Goal: Communication & Community: Ask a question

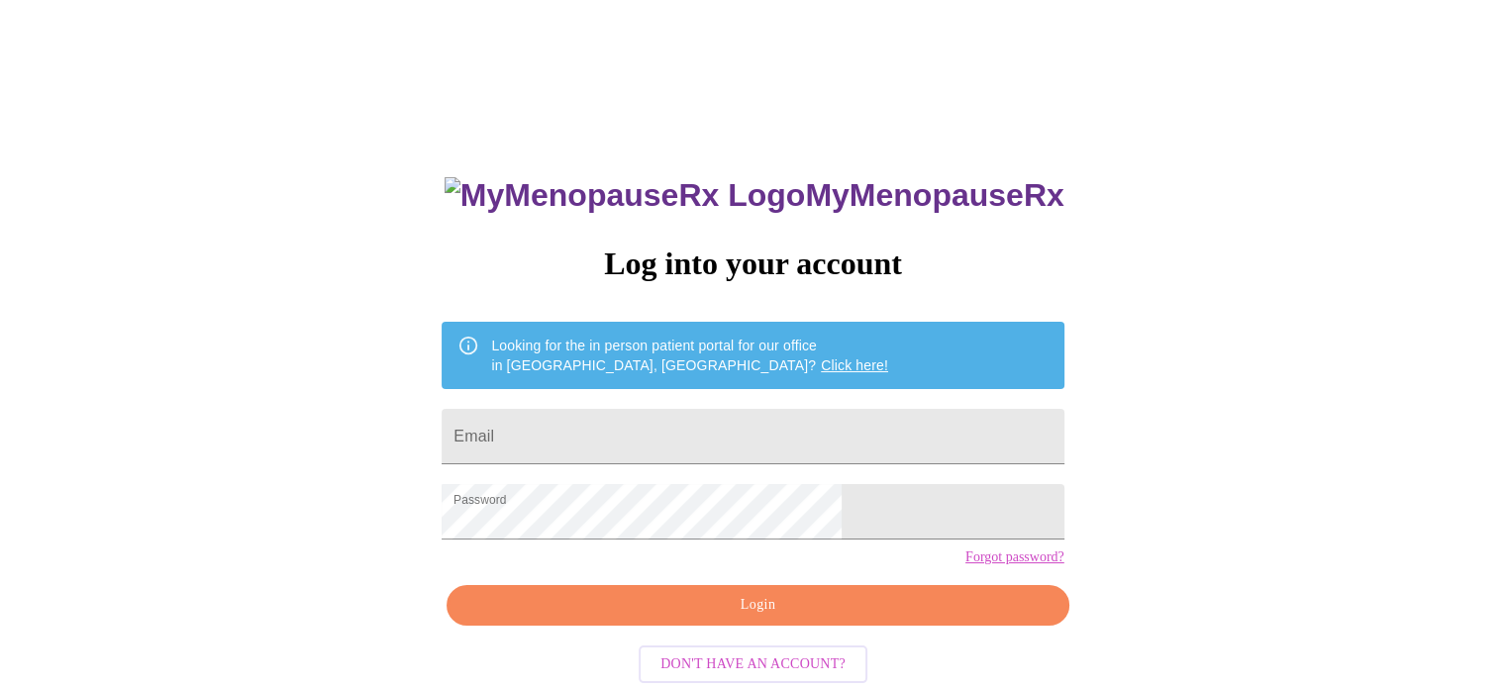
click at [756, 618] on span "Login" at bounding box center [757, 605] width 576 height 25
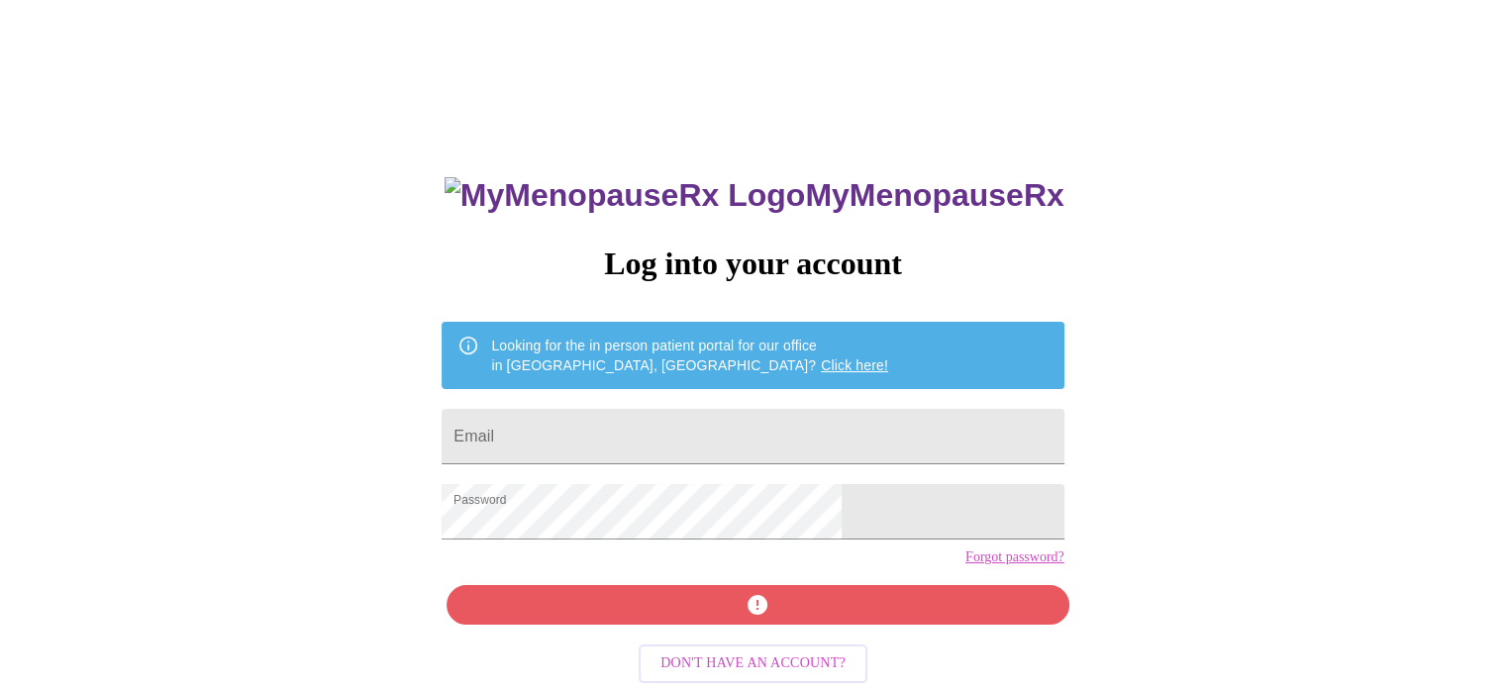
scroll to position [37, 0]
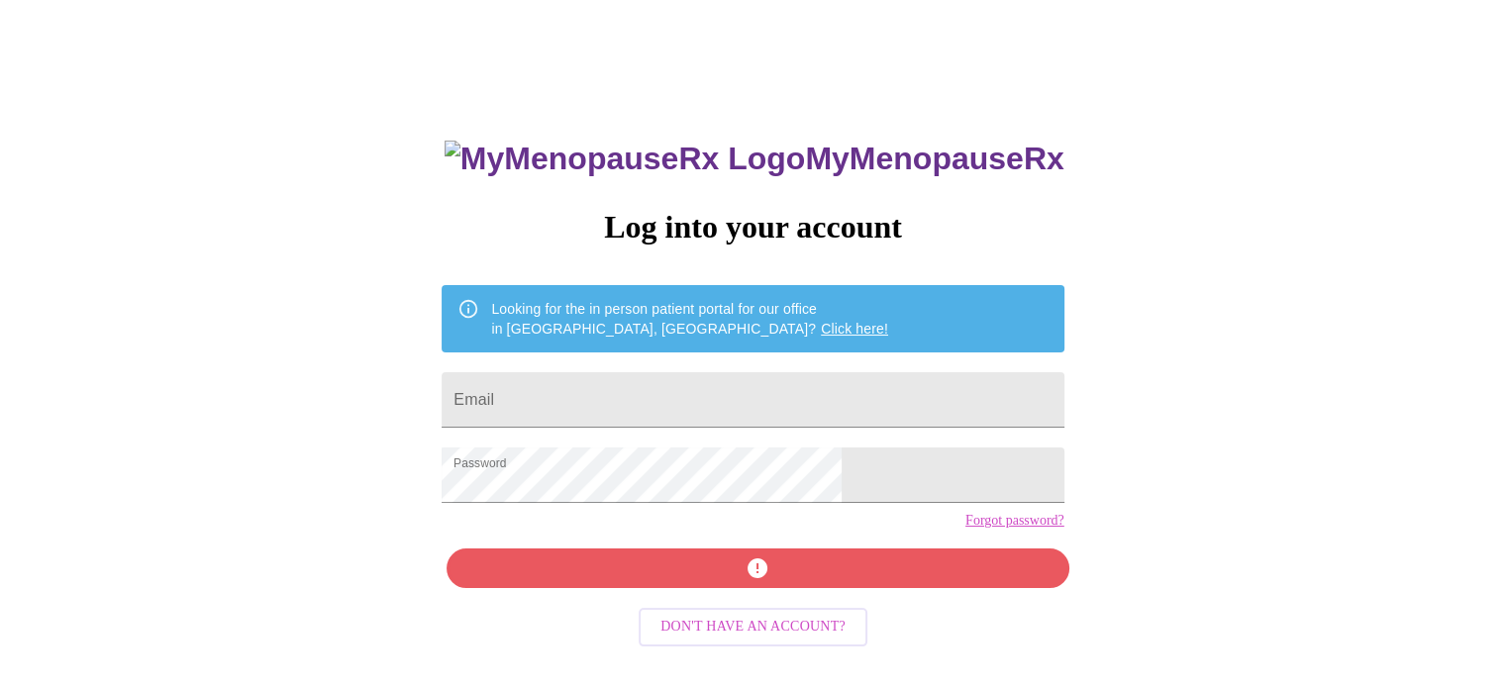
click at [688, 419] on form "Email" at bounding box center [753, 399] width 622 height 75
click at [682, 402] on input "Email" at bounding box center [753, 399] width 622 height 55
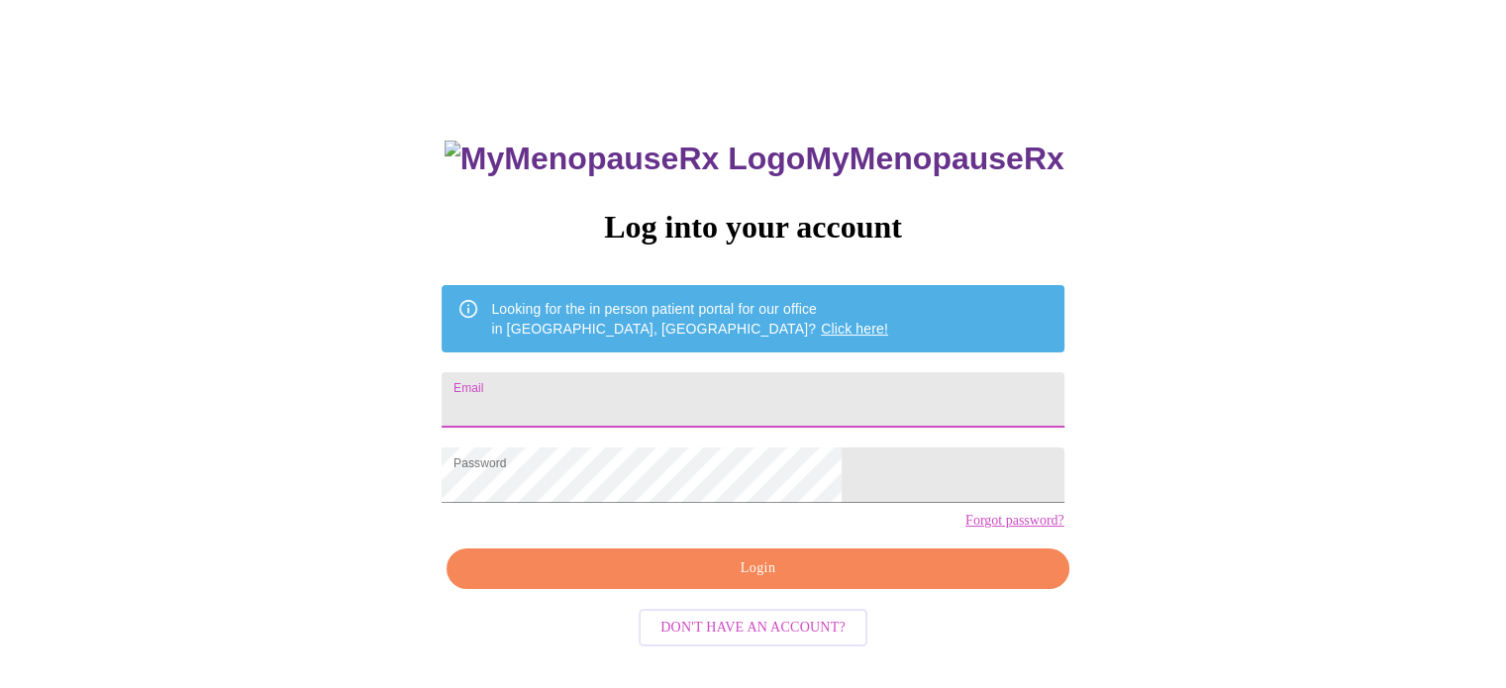
type input "[EMAIL_ADDRESS][DOMAIN_NAME]"
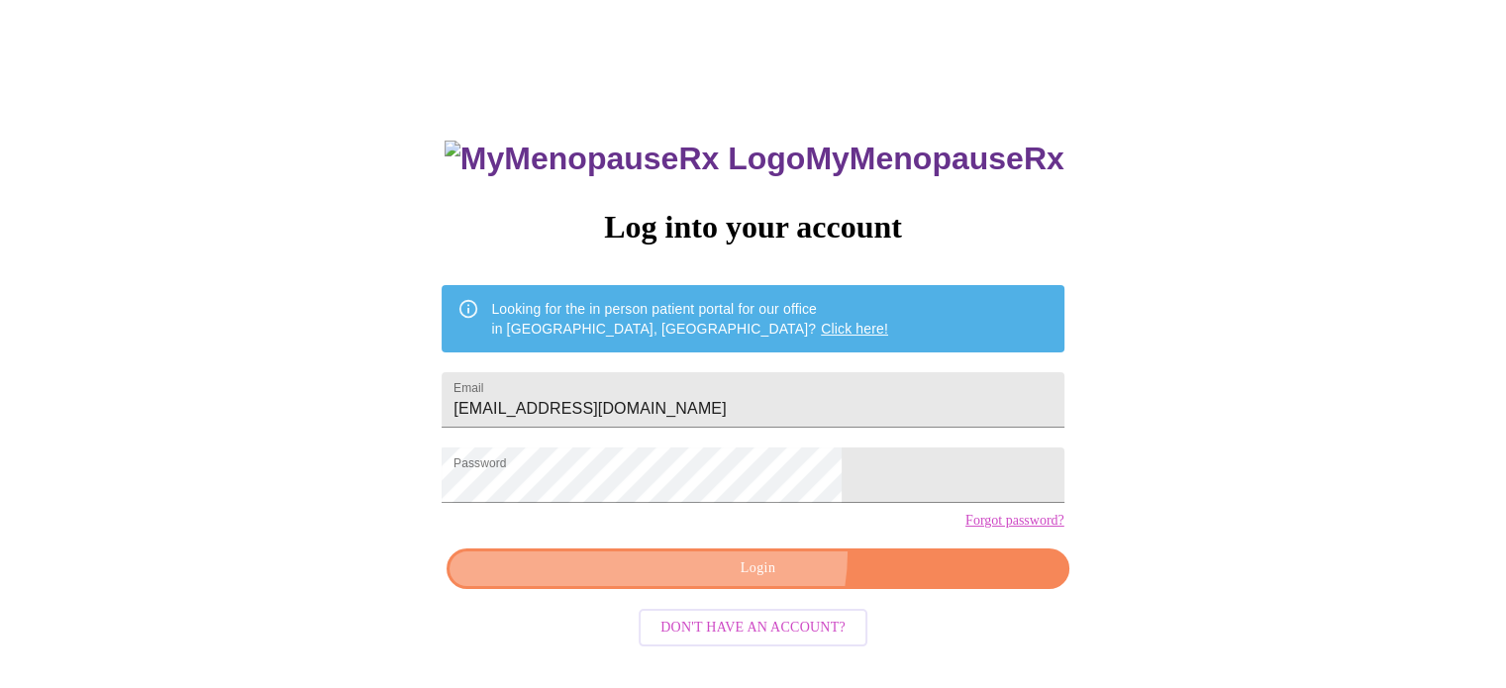
click at [721, 584] on button "Login" at bounding box center [758, 569] width 622 height 41
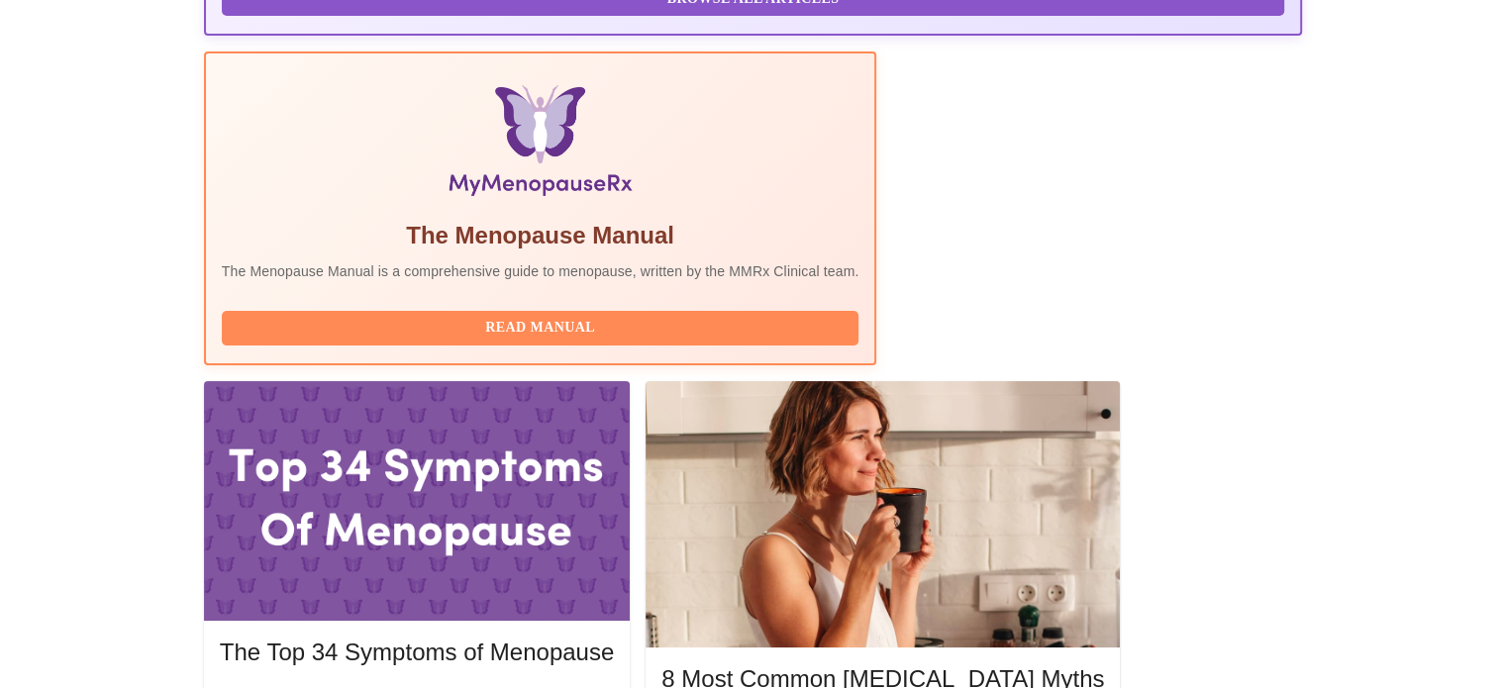
scroll to position [626, 0]
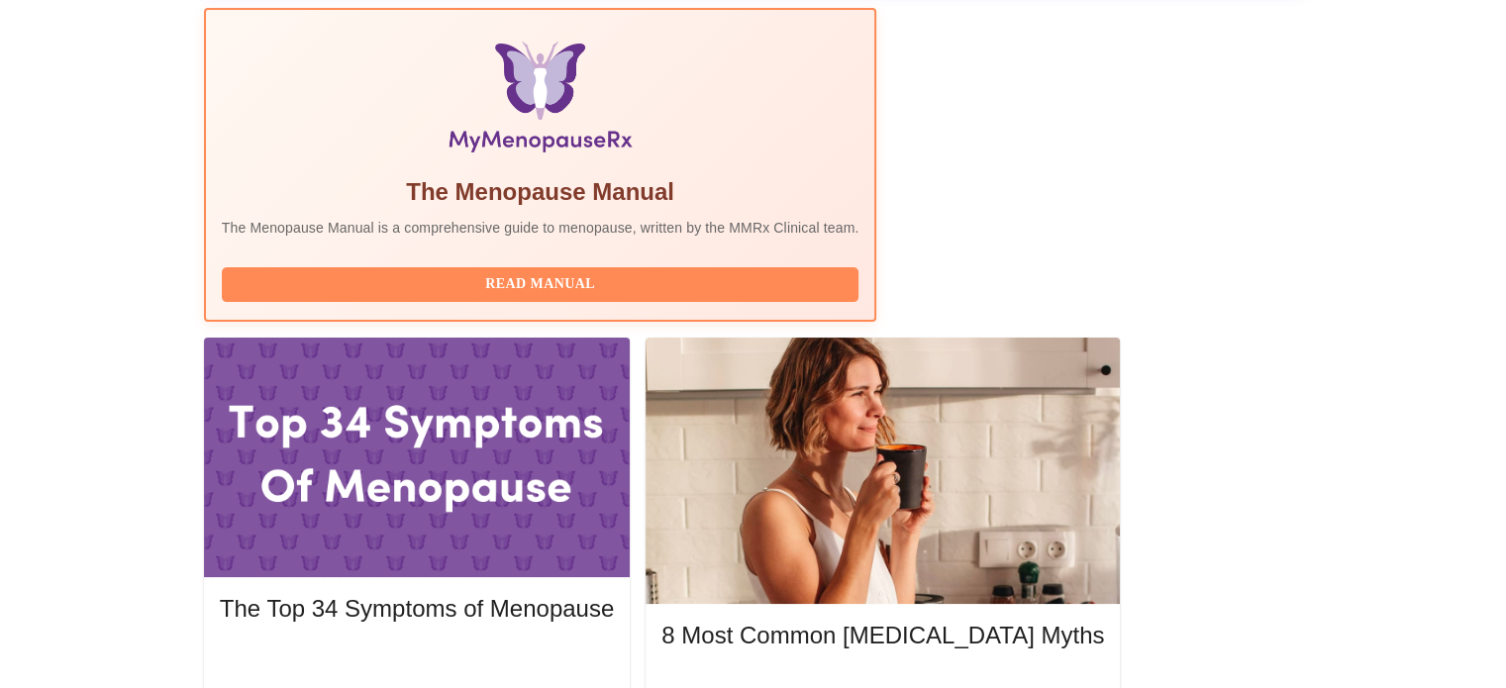
drag, startPoint x: 1504, startPoint y: 347, endPoint x: 1511, endPoint y: 407, distance: 60.8
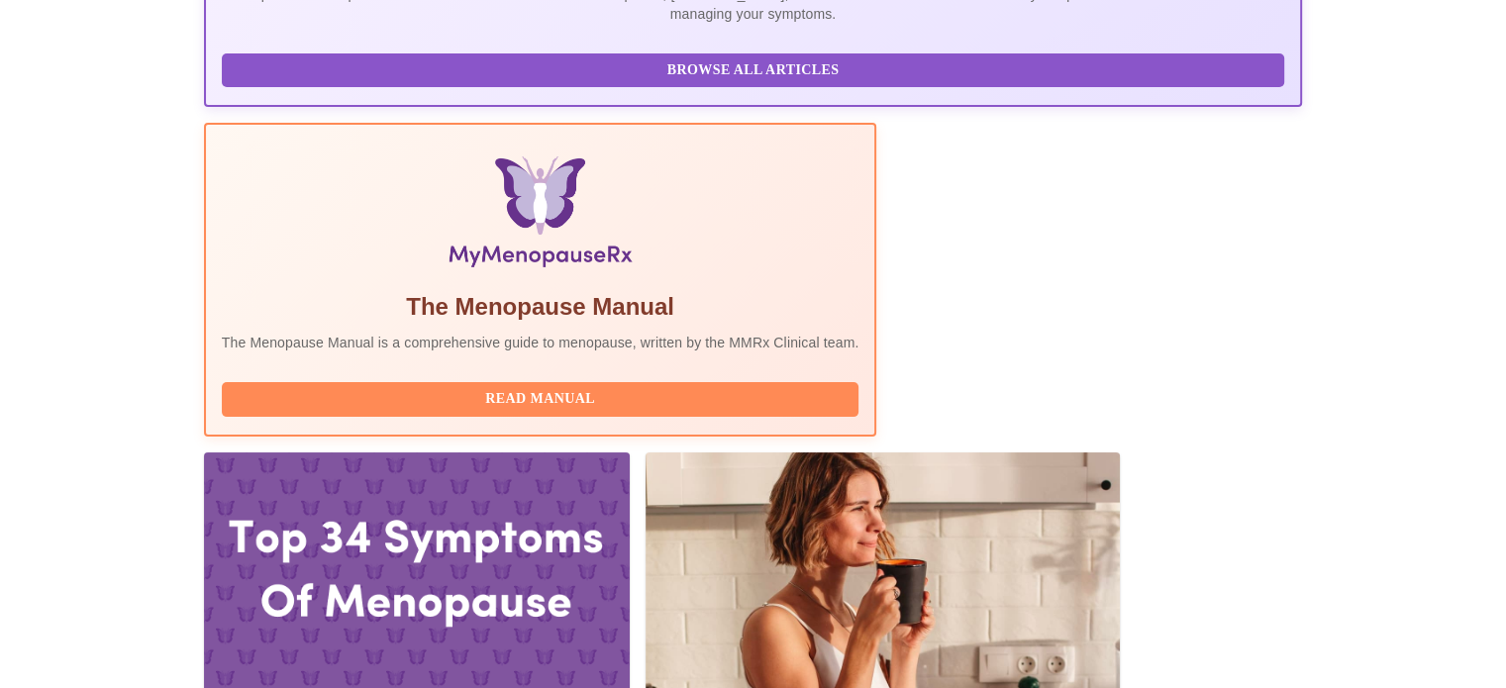
scroll to position [500, 0]
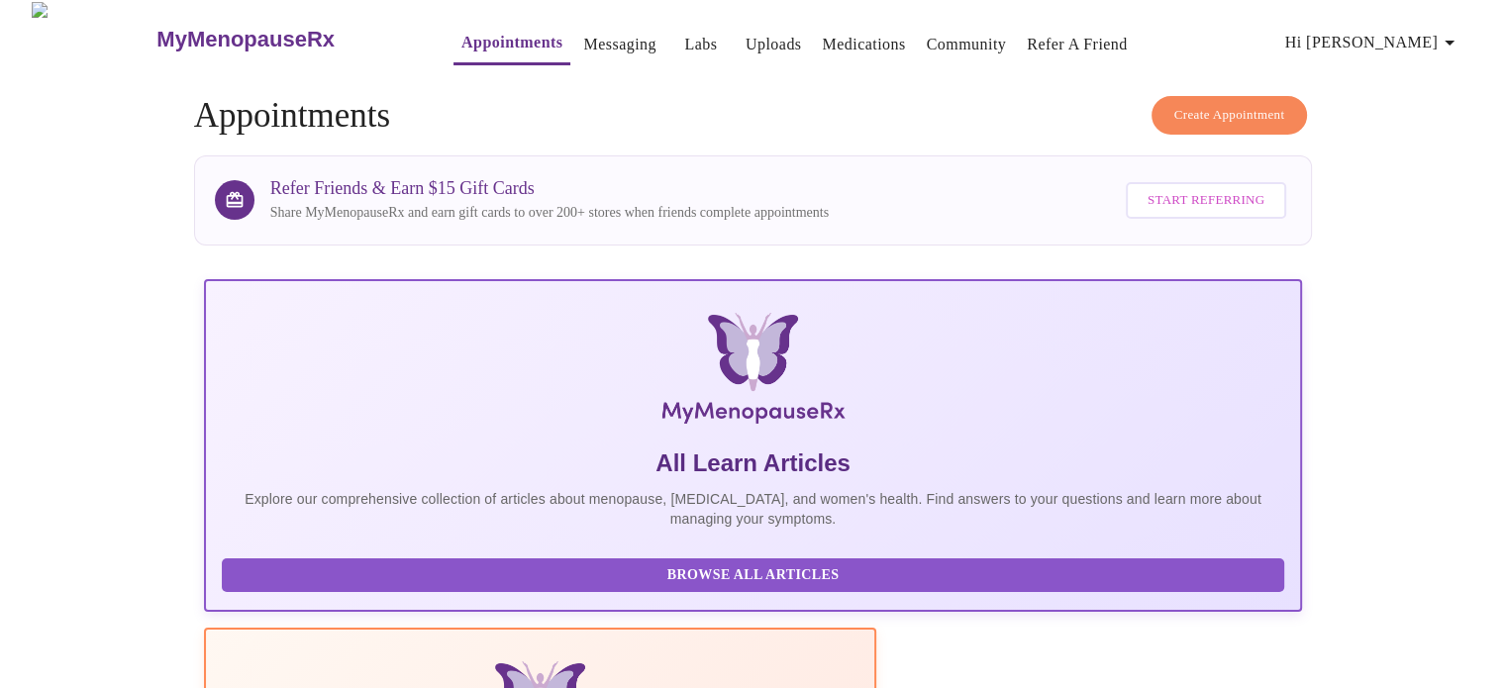
scroll to position [0, 0]
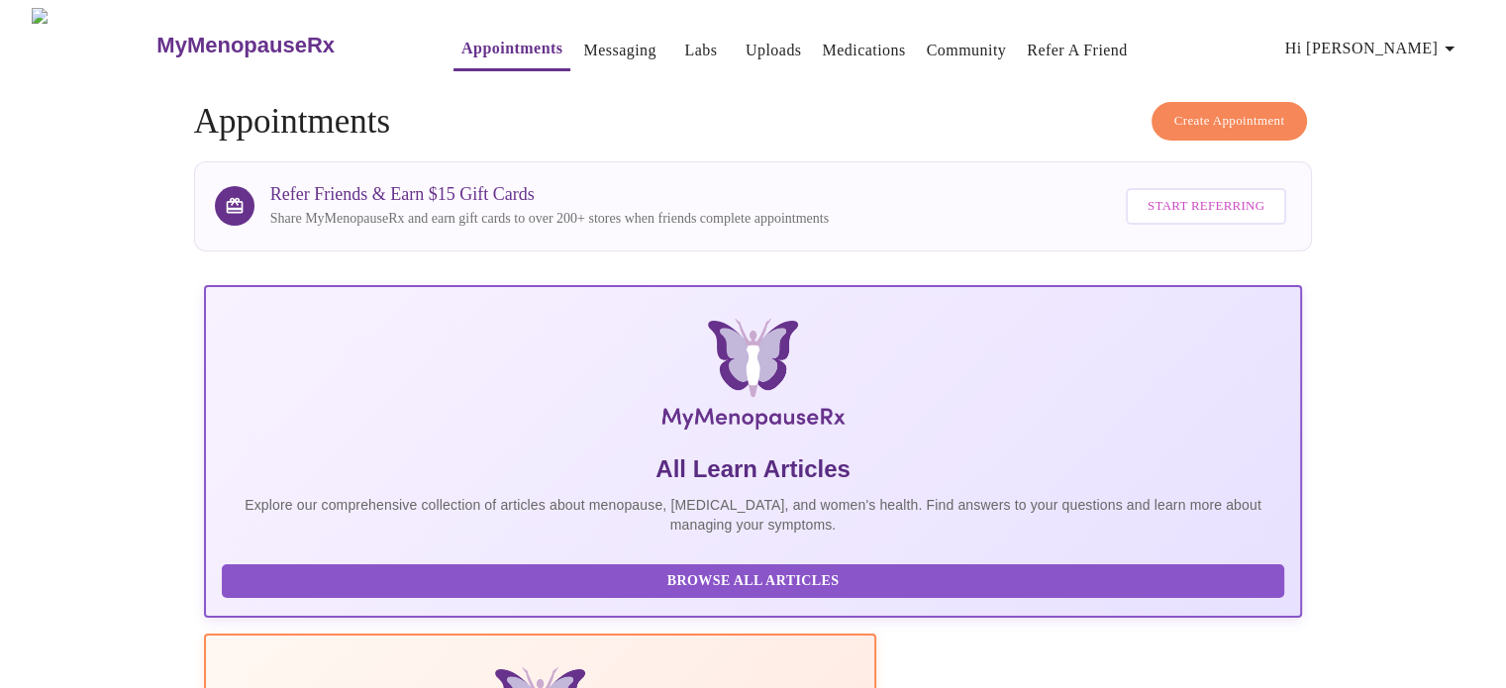
click at [684, 42] on link "Labs" at bounding box center [700, 51] width 33 height 28
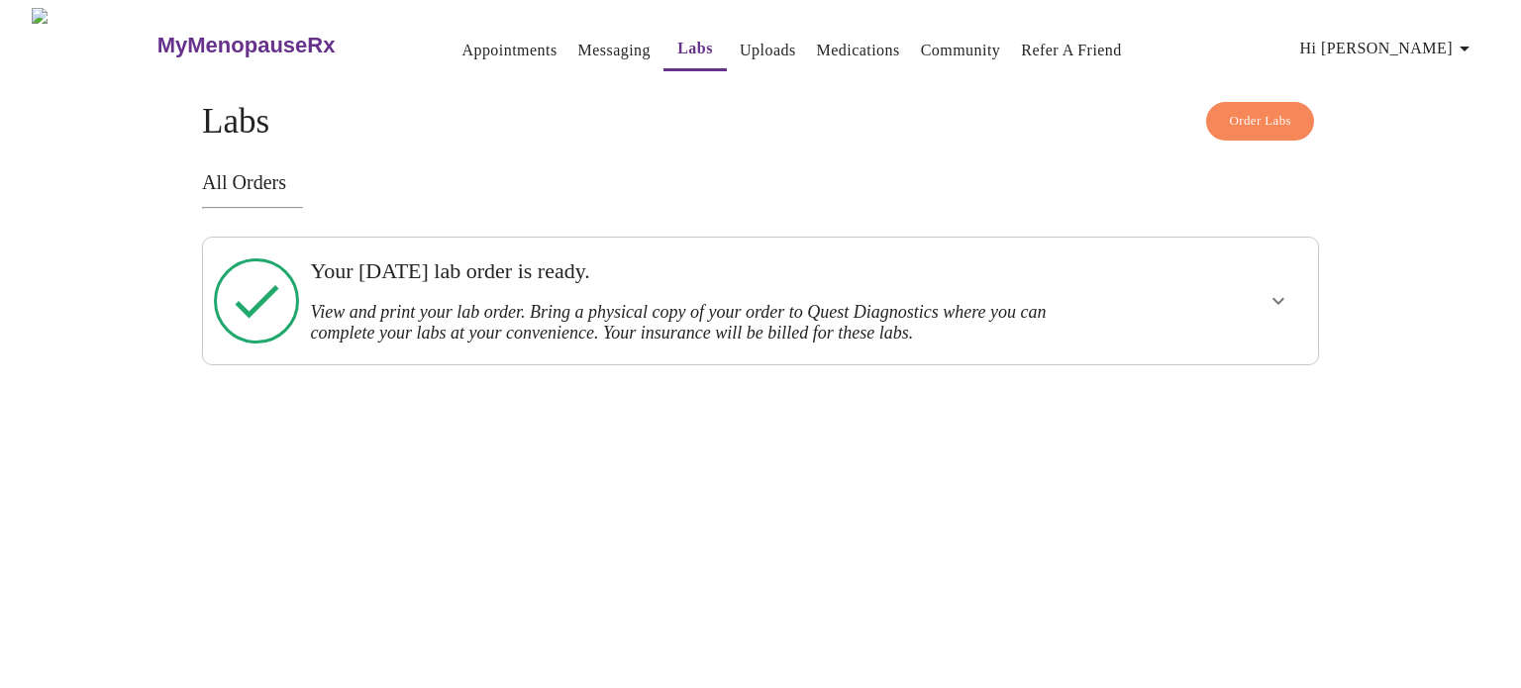
click at [1279, 118] on span "Order Labs" at bounding box center [1260, 121] width 62 height 23
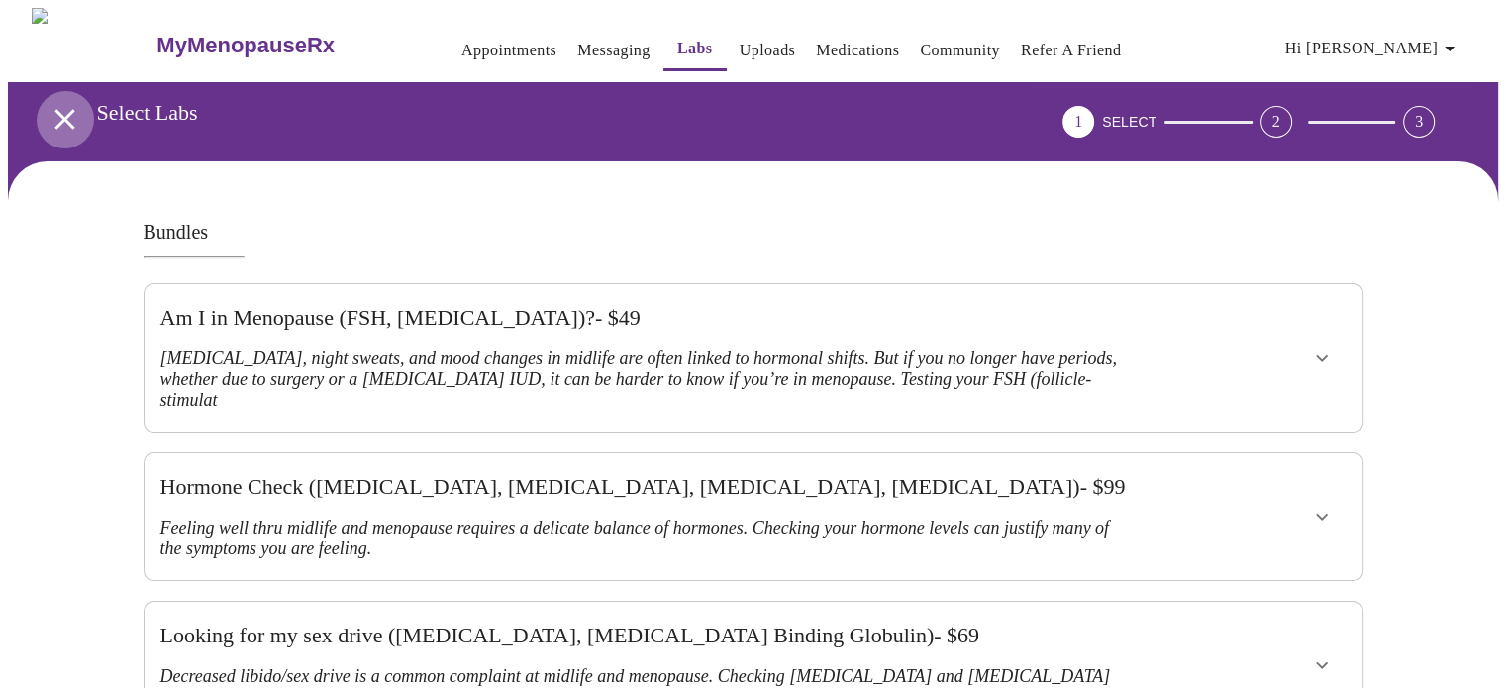
click at [53, 110] on icon "open drawer" at bounding box center [65, 119] width 35 height 35
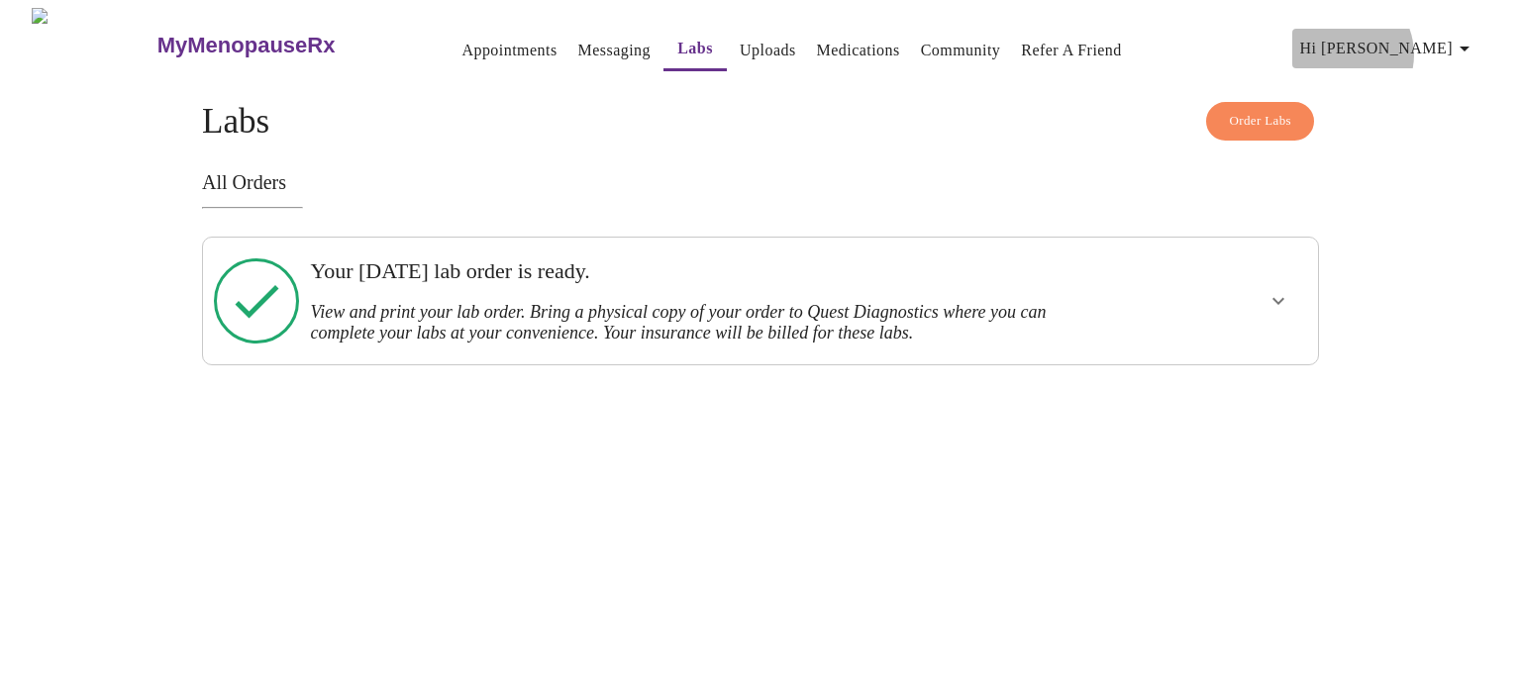
click at [1423, 47] on span "Hi [PERSON_NAME]" at bounding box center [1388, 49] width 176 height 28
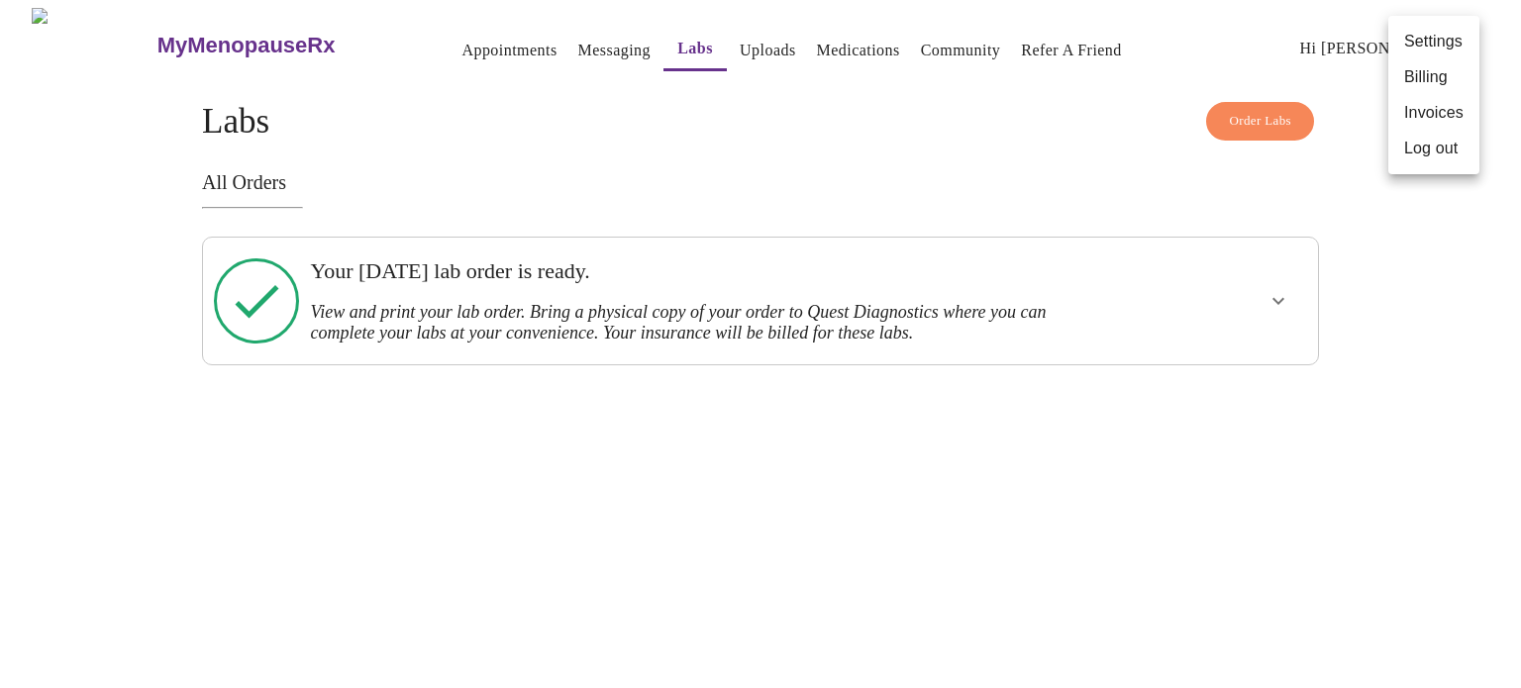
click at [1486, 259] on div at bounding box center [760, 344] width 1521 height 688
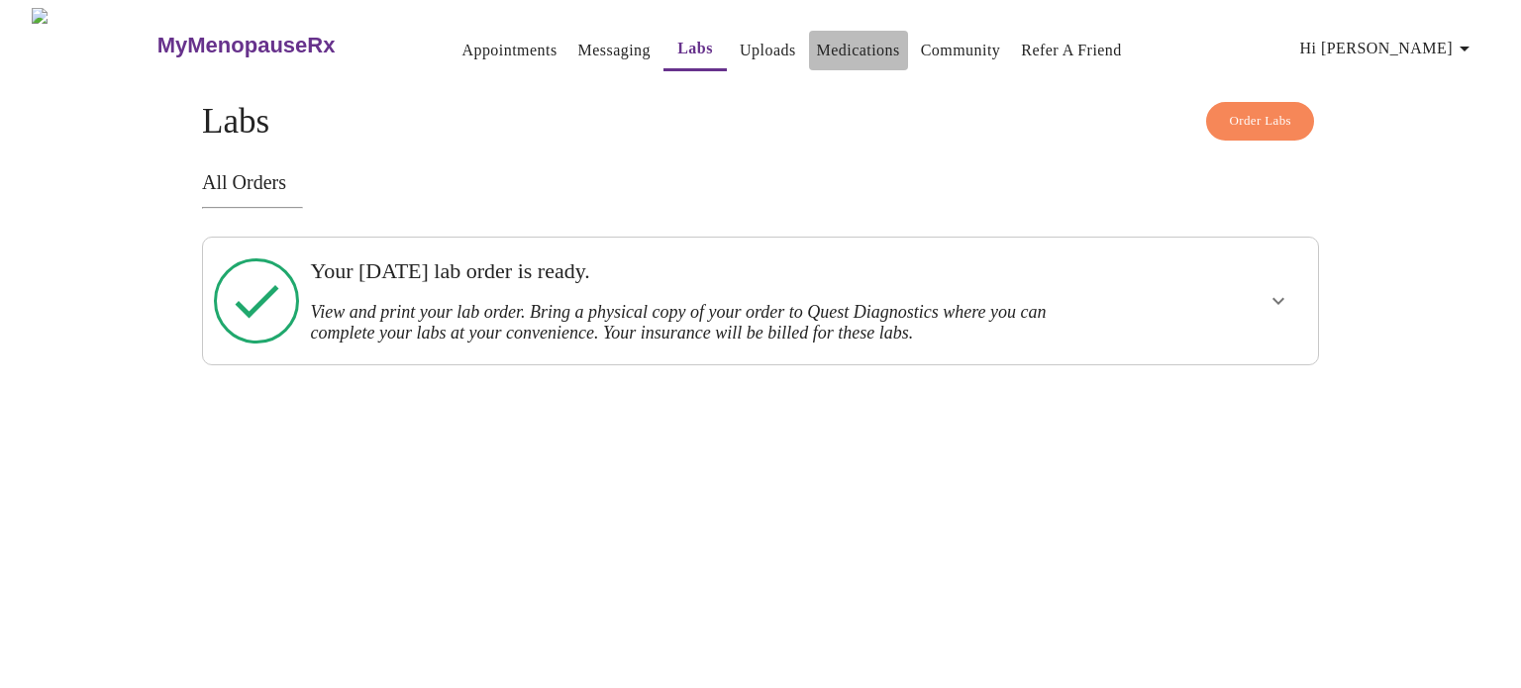
click at [828, 40] on link "Medications" at bounding box center [858, 51] width 83 height 28
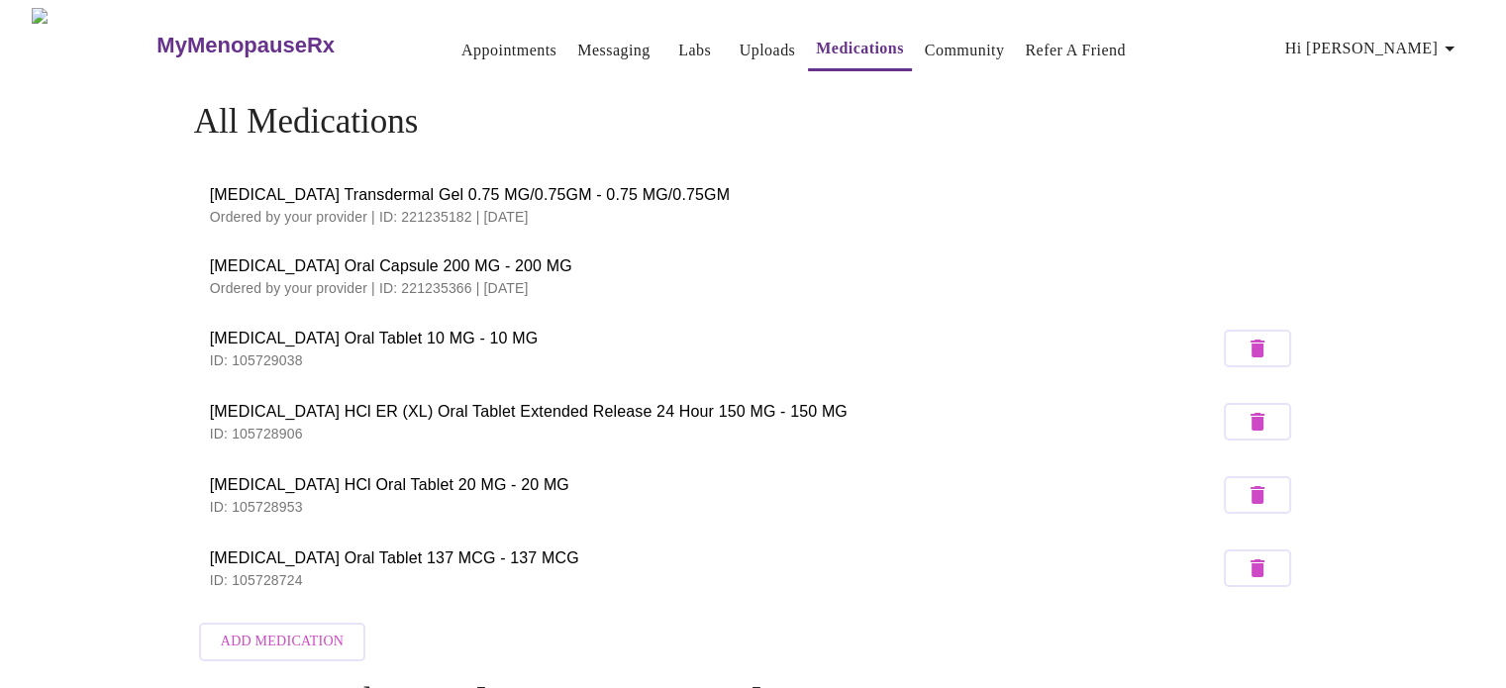
click at [943, 43] on link "Community" at bounding box center [965, 51] width 80 height 28
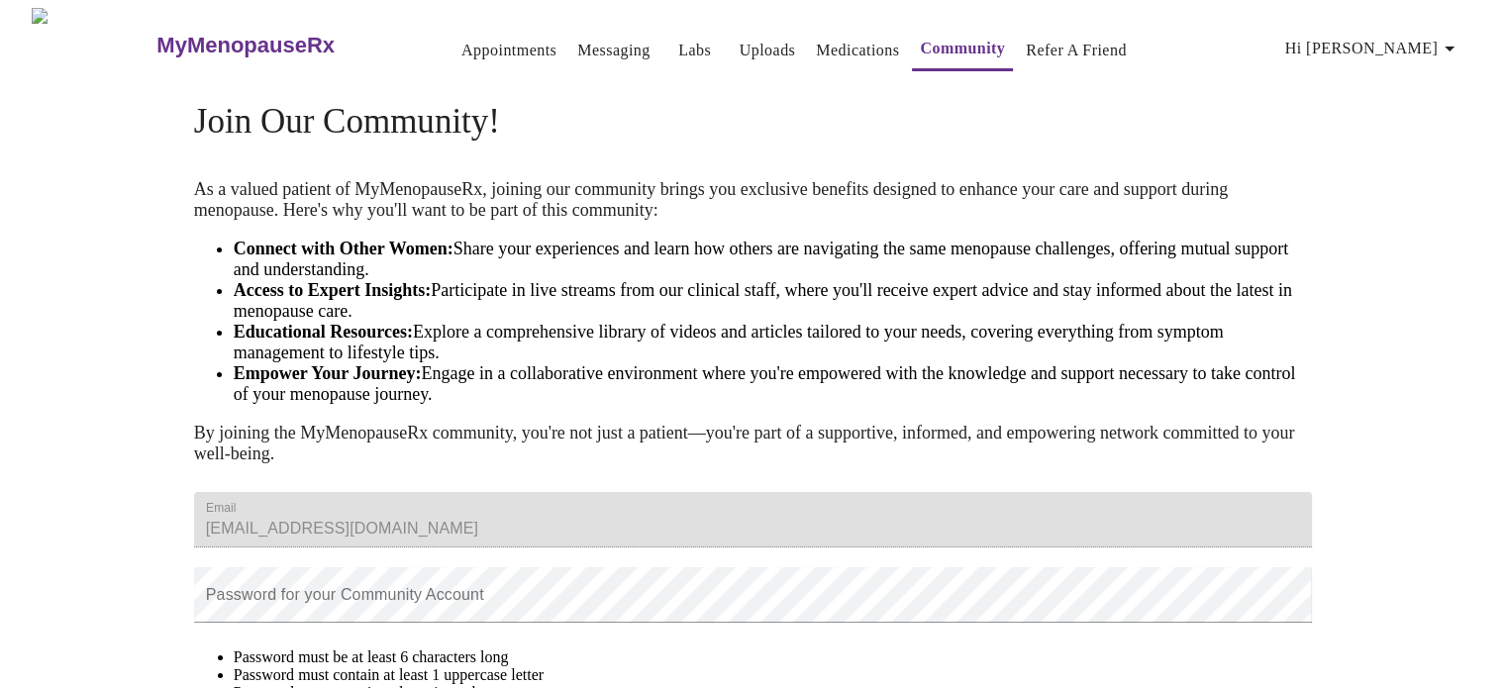
click at [740, 51] on link "Uploads" at bounding box center [768, 51] width 56 height 28
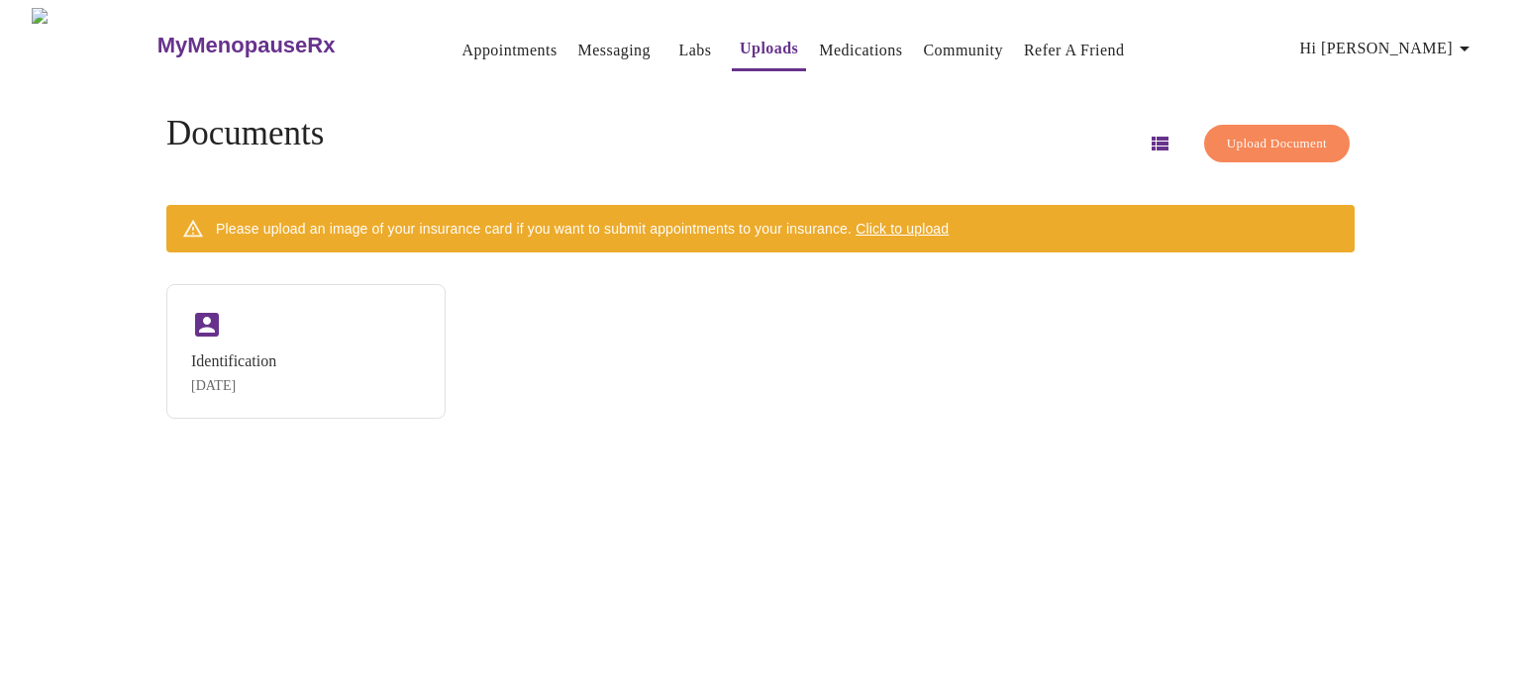
click at [578, 39] on link "Messaging" at bounding box center [614, 51] width 72 height 28
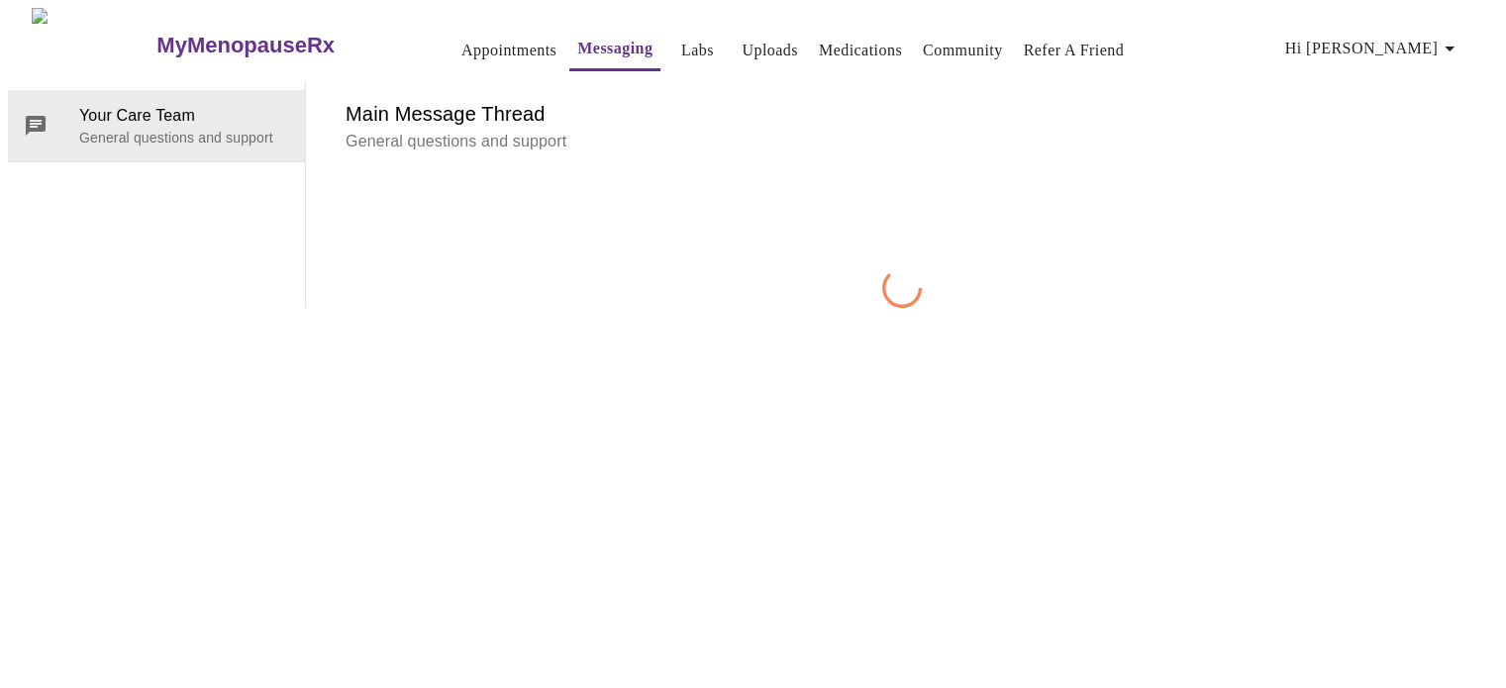
scroll to position [74, 0]
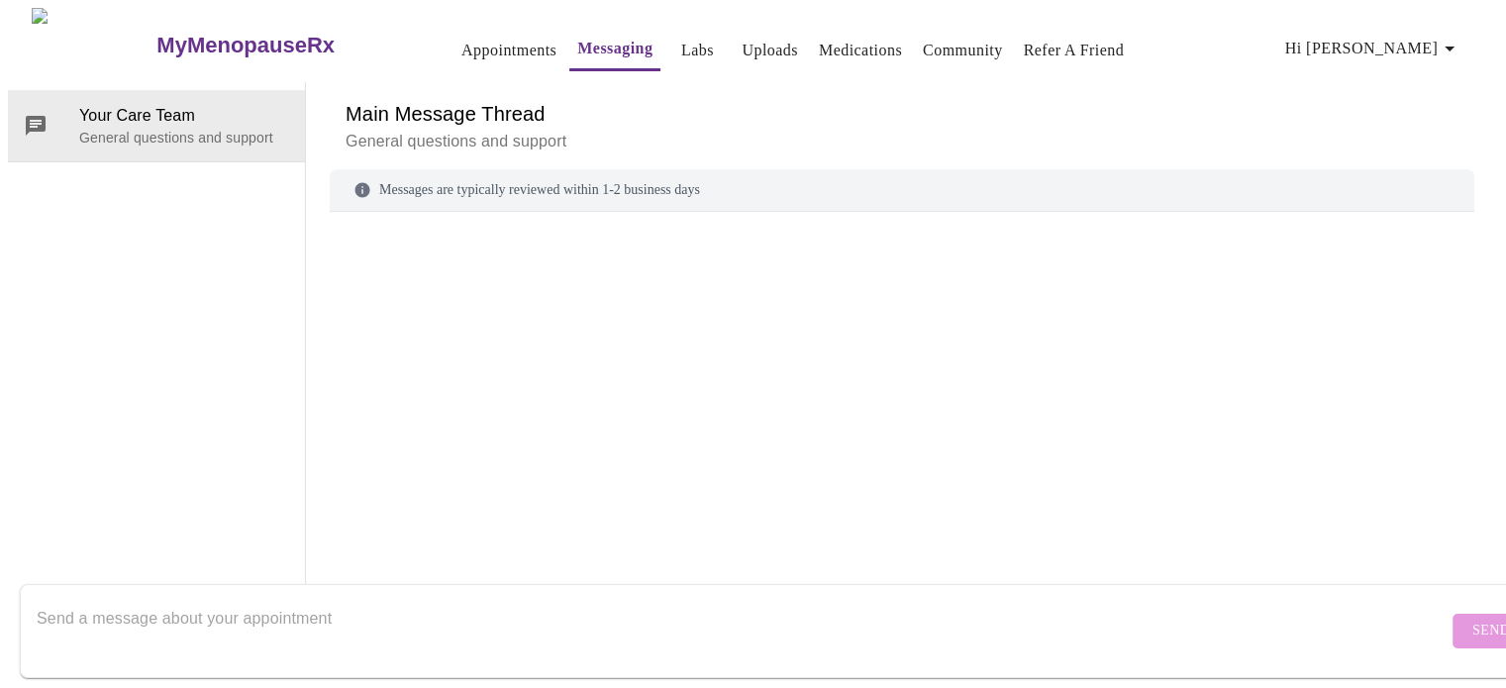
click at [581, 169] on div "Messages are typically reviewed within 1-2 business days" at bounding box center [902, 190] width 1145 height 43
click at [356, 183] on icon at bounding box center [363, 190] width 15 height 15
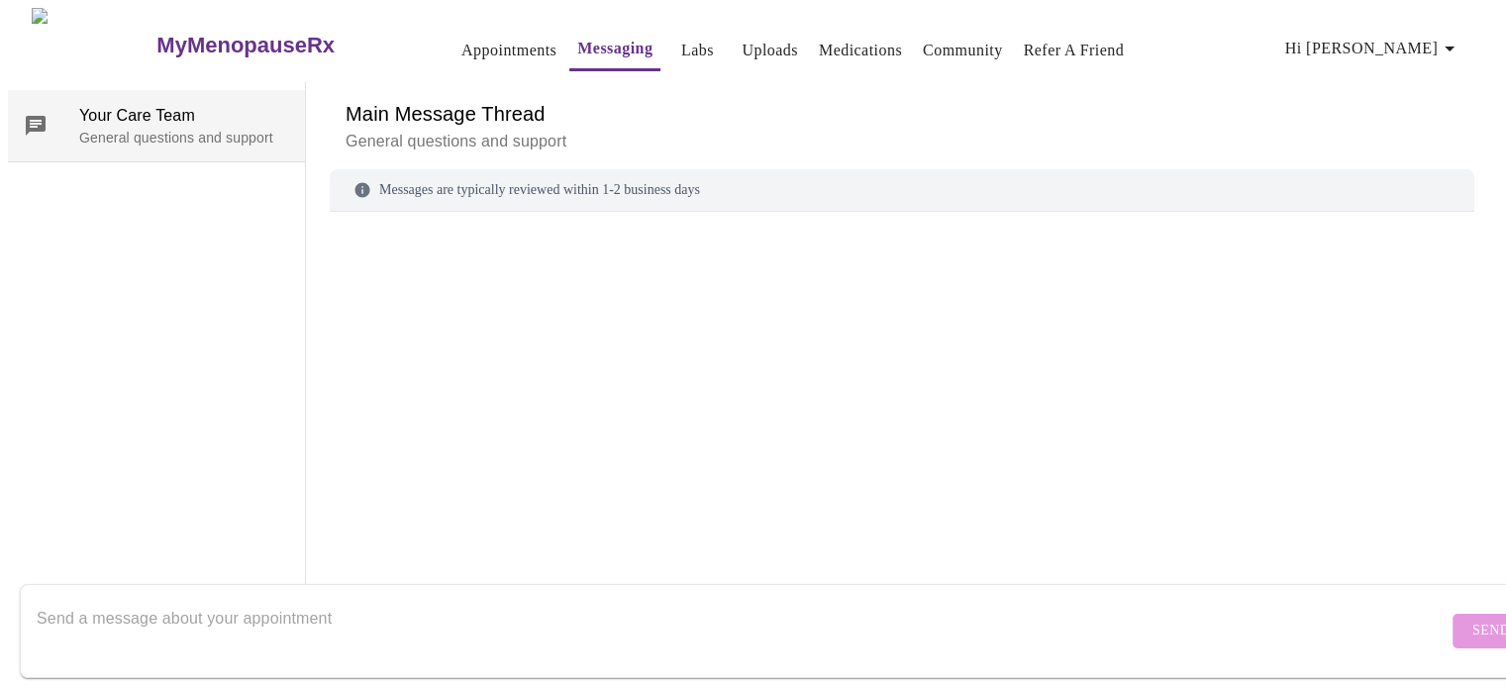
click at [174, 104] on span "Your Care Team" at bounding box center [184, 116] width 210 height 24
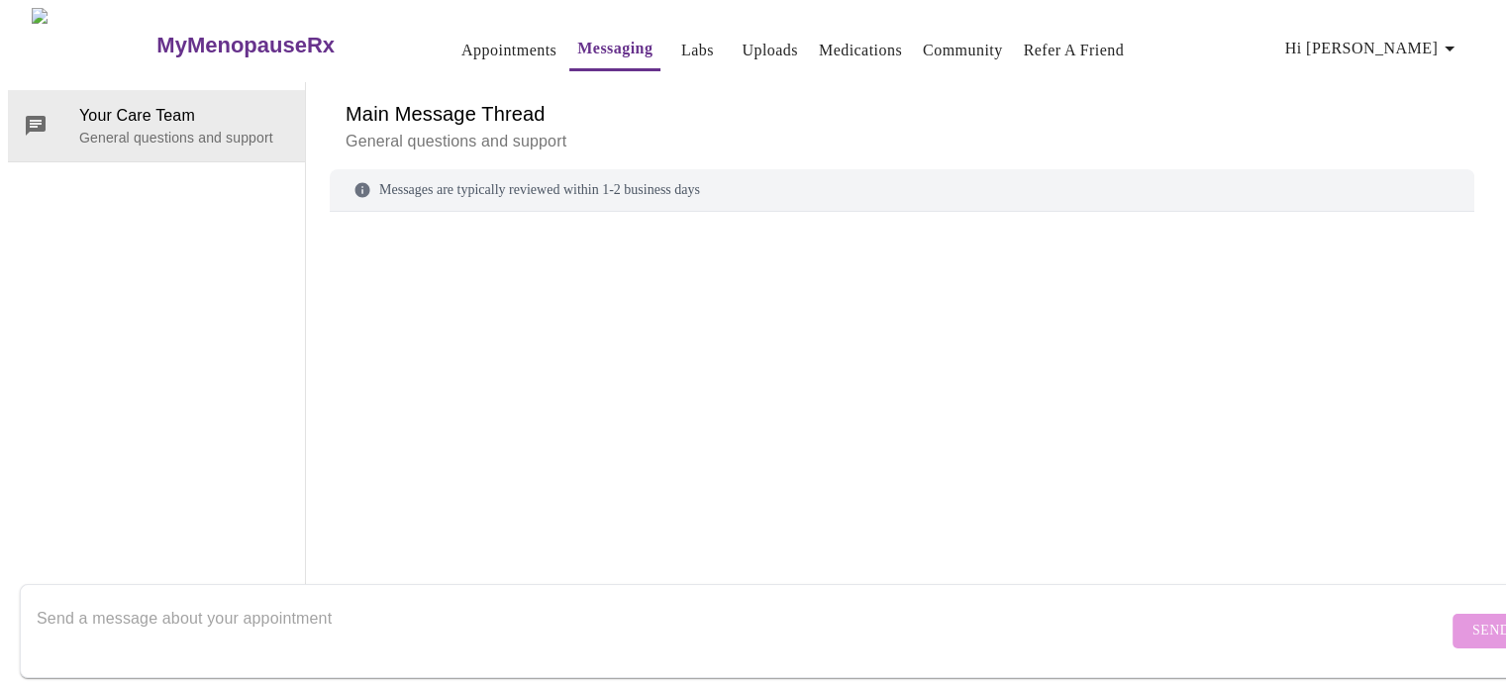
click at [1066, 545] on div "Main Message Thread General questions and support Messages are typically review…" at bounding box center [902, 346] width 1145 height 528
click at [1057, 584] on form "Send" at bounding box center [782, 631] width 1524 height 94
click at [1060, 605] on textarea "Send a message about your appointment" at bounding box center [742, 630] width 1411 height 63
click at [391, 610] on textarea "To enrich screen reader interactions, please activate Accessibility in Grammarl…" at bounding box center [742, 630] width 1411 height 63
type textarea "I want to send you some blood test results, but I don't know where to upload th…"
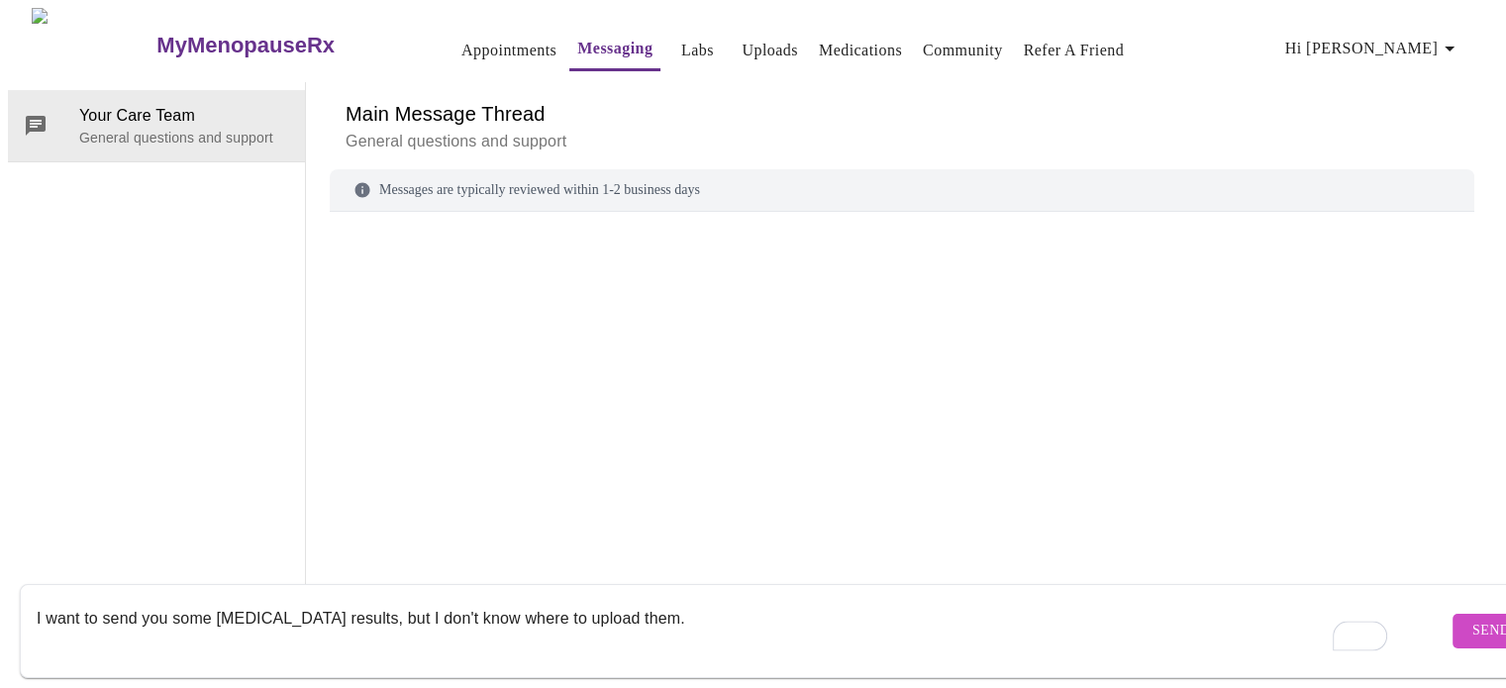
click at [1473, 619] on span "Send" at bounding box center [1492, 631] width 38 height 25
